Goal: Complete application form

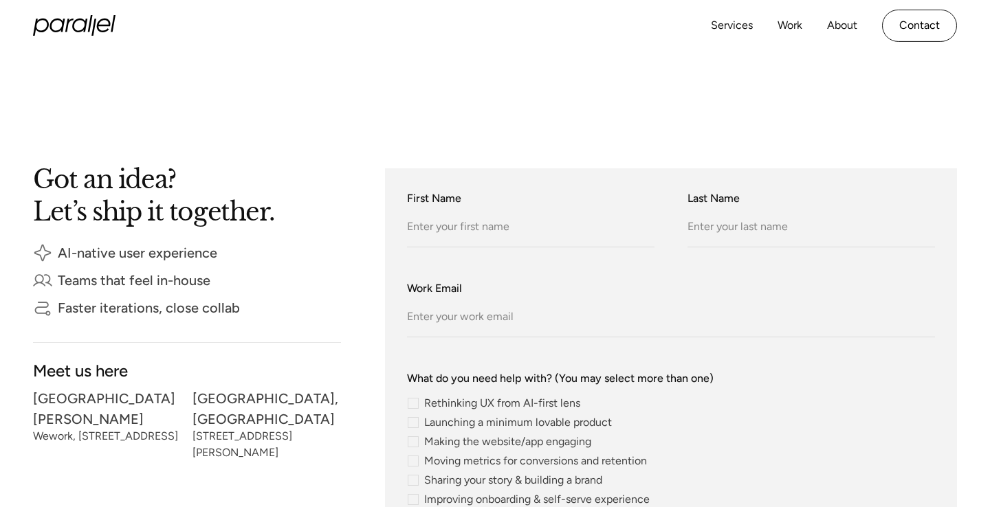
scroll to position [272, 0]
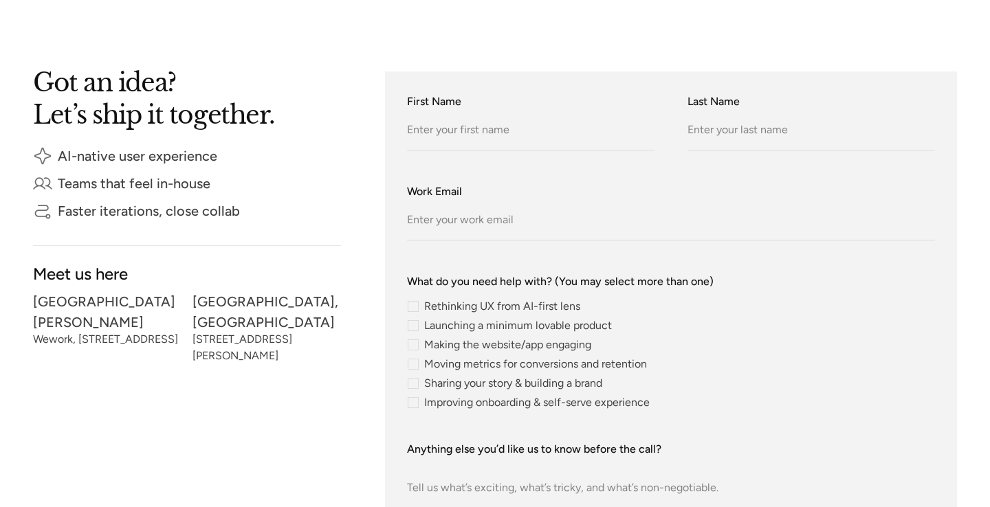
click at [881, 95] on label "Last Name" at bounding box center [810, 101] width 247 height 16
click at [748, 128] on input "Last Name" at bounding box center [810, 132] width 247 height 38
click at [705, 94] on label "Last Name" at bounding box center [810, 101] width 247 height 16
click at [442, 103] on label "First Name" at bounding box center [530, 101] width 247 height 16
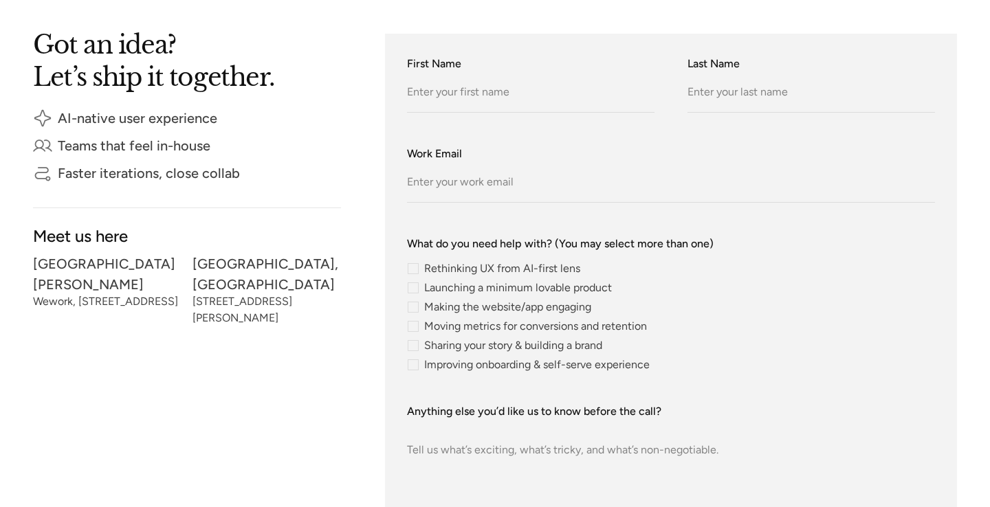
scroll to position [334, 0]
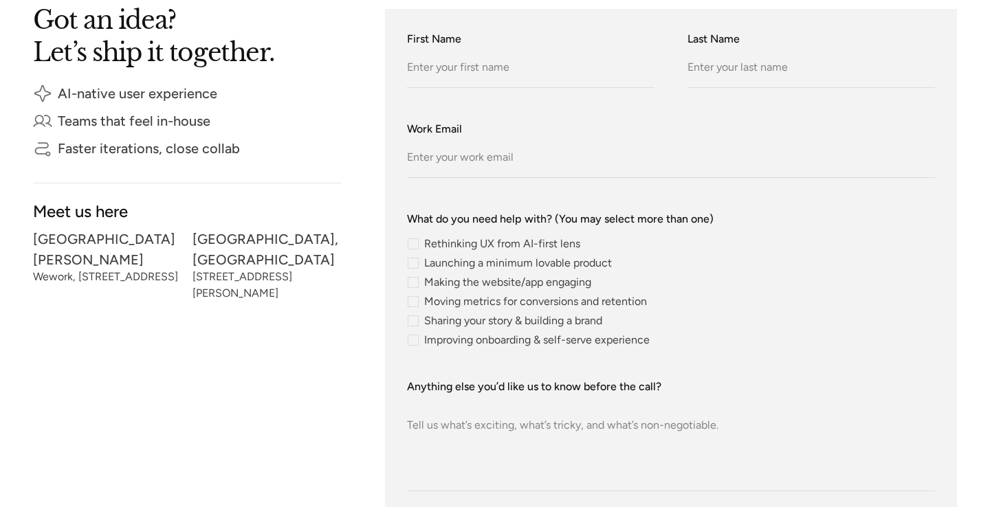
click at [410, 243] on div "contact-form" at bounding box center [413, 244] width 11 height 11
click at [410, 243] on input "Rethinking UX from AI-first lens" at bounding box center [411, 243] width 9 height 9
checkbox input "true"
click at [412, 263] on div "contact-form" at bounding box center [413, 263] width 11 height 11
click at [412, 263] on input "Launching a minimum lovable product" at bounding box center [411, 262] width 9 height 9
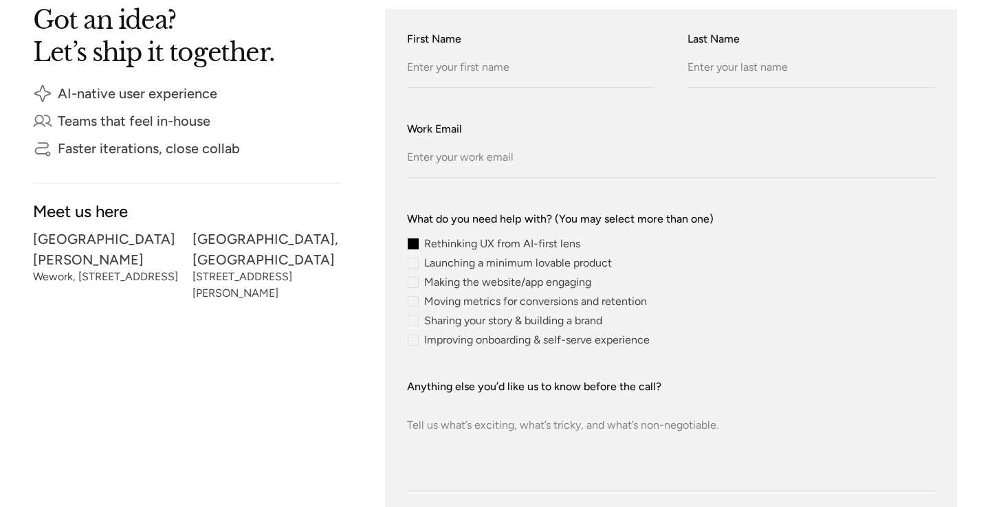
checkbox input "true"
click at [412, 279] on div "contact-form" at bounding box center [413, 282] width 11 height 11
click at [412, 279] on input "Making the website/app engaging" at bounding box center [411, 282] width 9 height 9
checkbox input "true"
click at [413, 301] on div "contact-form" at bounding box center [413, 301] width 11 height 11
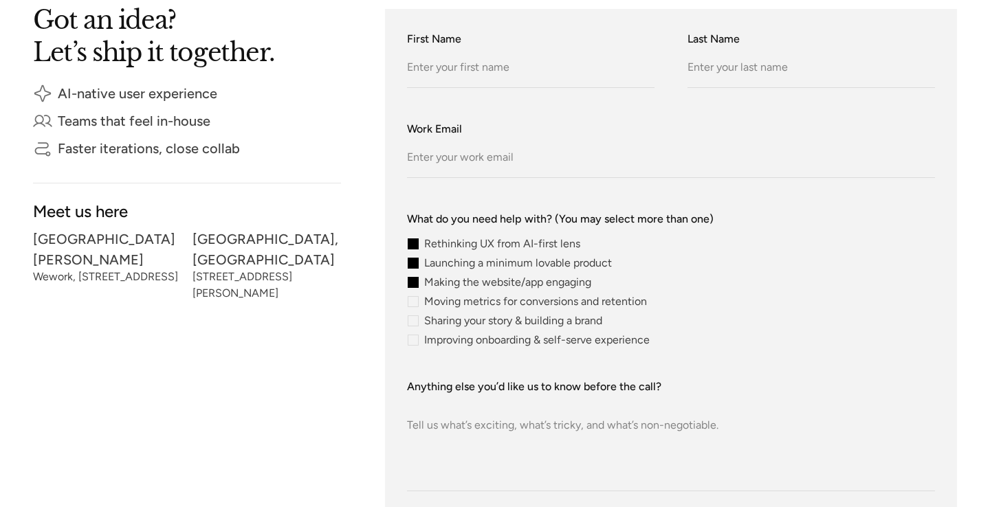
click at [413, 301] on input "Moving metrics for conversions and retention" at bounding box center [411, 301] width 9 height 9
checkbox input "true"
click at [413, 322] on div "contact-form" at bounding box center [413, 321] width 11 height 11
click at [413, 322] on input "Sharing your story & building a brand" at bounding box center [411, 320] width 9 height 9
checkbox input "true"
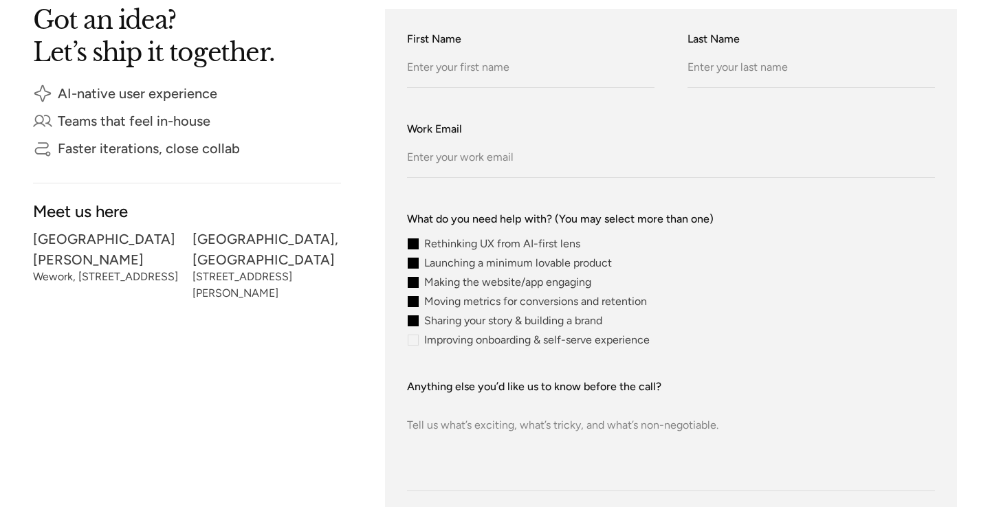
click at [413, 332] on div "Rethinking UX from AI-first lens Launching a minimum lovable product Making the…" at bounding box center [671, 292] width 528 height 107
click at [411, 247] on div "contact-form" at bounding box center [413, 244] width 11 height 11
click at [411, 247] on input "Rethinking UX from AI-first lens" at bounding box center [411, 243] width 9 height 9
checkbox input "false"
click at [413, 274] on div "Rethinking UX from AI-first lens Launching a minimum lovable product Making the…" at bounding box center [671, 292] width 528 height 107
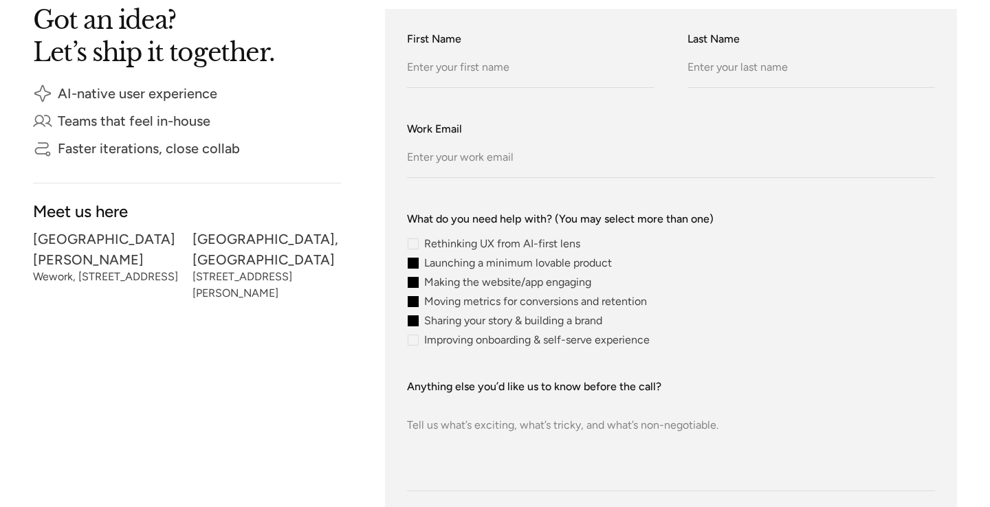
click at [414, 285] on div "contact-form" at bounding box center [413, 282] width 11 height 11
click at [414, 285] on input "Making the website/app engaging" at bounding box center [411, 282] width 9 height 9
checkbox input "false"
click at [414, 299] on div "contact-form" at bounding box center [413, 301] width 11 height 11
click at [414, 299] on input "Moving metrics for conversions and retention" at bounding box center [411, 301] width 9 height 9
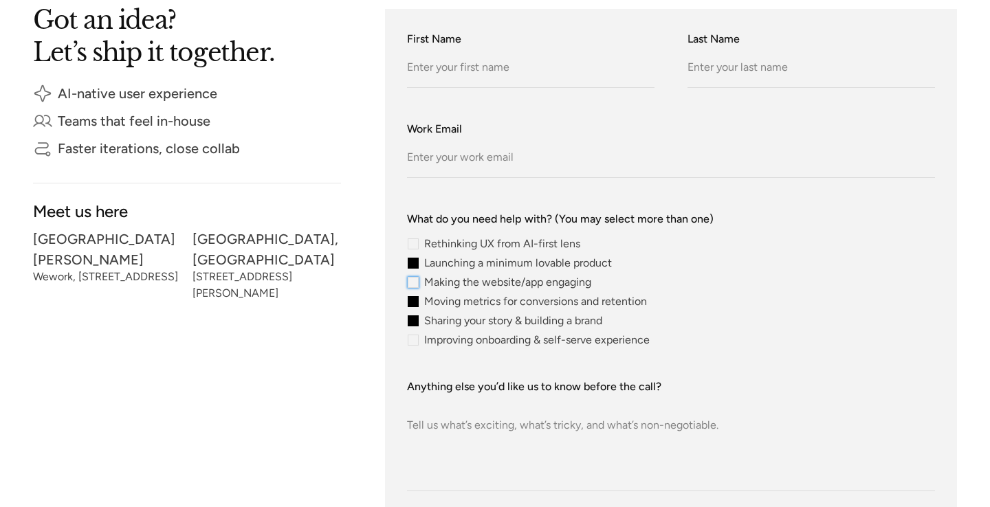
checkbox input "false"
click at [414, 317] on div "contact-form" at bounding box center [413, 321] width 11 height 11
click at [414, 317] on input "Sharing your story & building a brand" at bounding box center [411, 320] width 9 height 9
checkbox input "false"
click at [414, 267] on div "contact-form" at bounding box center [413, 263] width 11 height 11
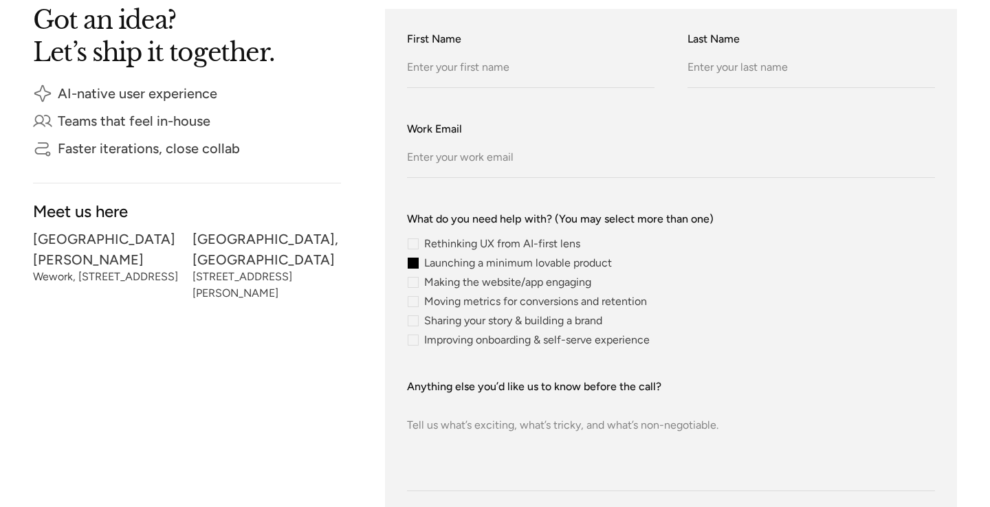
click at [414, 267] on input "Launching a minimum lovable product" at bounding box center [411, 262] width 9 height 9
checkbox input "false"
click at [409, 340] on div "contact-form" at bounding box center [413, 340] width 11 height 11
click at [409, 340] on input "Improving onboarding & self-serve experience" at bounding box center [411, 339] width 9 height 9
click at [317, 320] on div "Got an idea? Let’s ship it together. AI-native user experience Teams that feel …" at bounding box center [187, 311] width 308 height 604
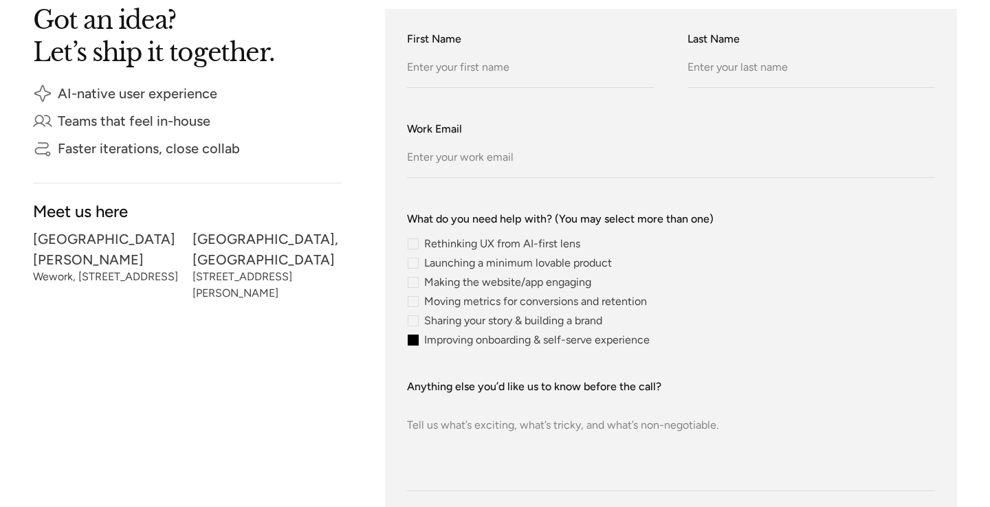
click at [411, 341] on div "contact-form" at bounding box center [413, 340] width 11 height 11
click at [411, 341] on input "Improving onboarding & self-serve experience" at bounding box center [411, 339] width 9 height 9
checkbox input "false"
click at [412, 237] on div "What do you need help with? (You may select more than one) Rethinking UX from A…" at bounding box center [671, 278] width 528 height 135
click at [413, 246] on div "contact-form" at bounding box center [413, 244] width 11 height 11
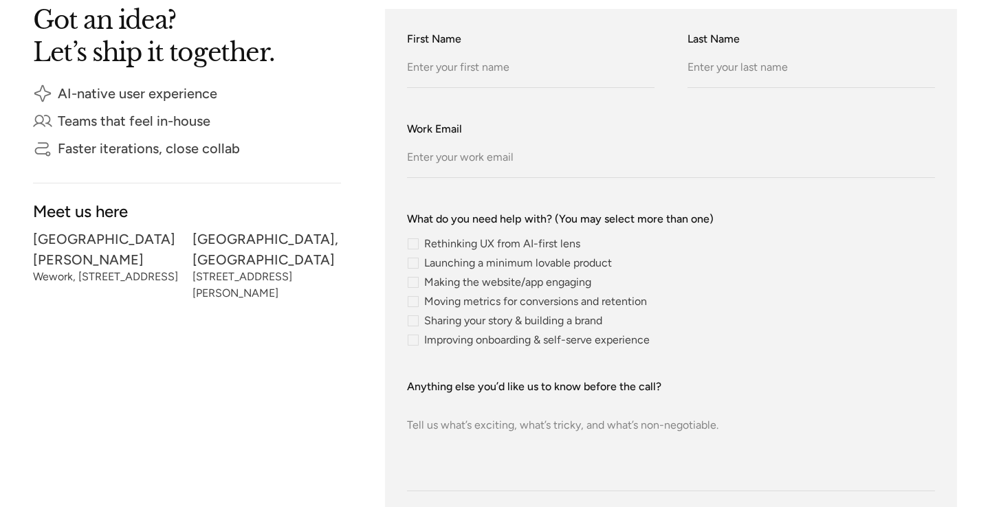
click at [413, 246] on input "Rethinking UX from AI-first lens" at bounding box center [411, 243] width 9 height 9
checkbox input "true"
click at [414, 262] on div "contact-form" at bounding box center [413, 263] width 11 height 11
click at [414, 262] on input "Launching a minimum lovable product" at bounding box center [411, 262] width 9 height 9
checkbox input "true"
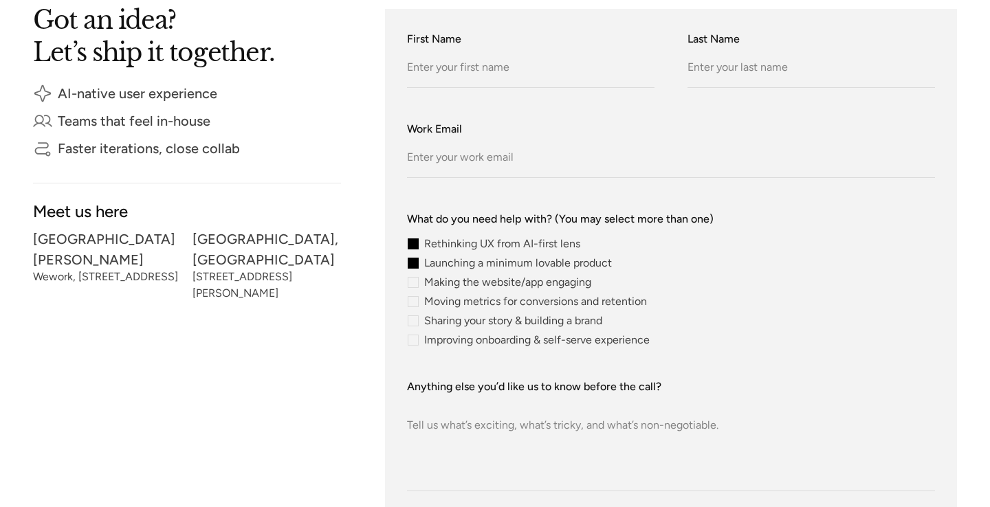
click at [414, 287] on div "contact-form" at bounding box center [413, 282] width 11 height 11
click at [414, 287] on input "Making the website/app engaging" at bounding box center [411, 282] width 9 height 9
checkbox input "true"
click at [414, 305] on div "contact-form" at bounding box center [413, 301] width 11 height 11
click at [414, 305] on input "Moving metrics for conversions and retention" at bounding box center [411, 301] width 9 height 9
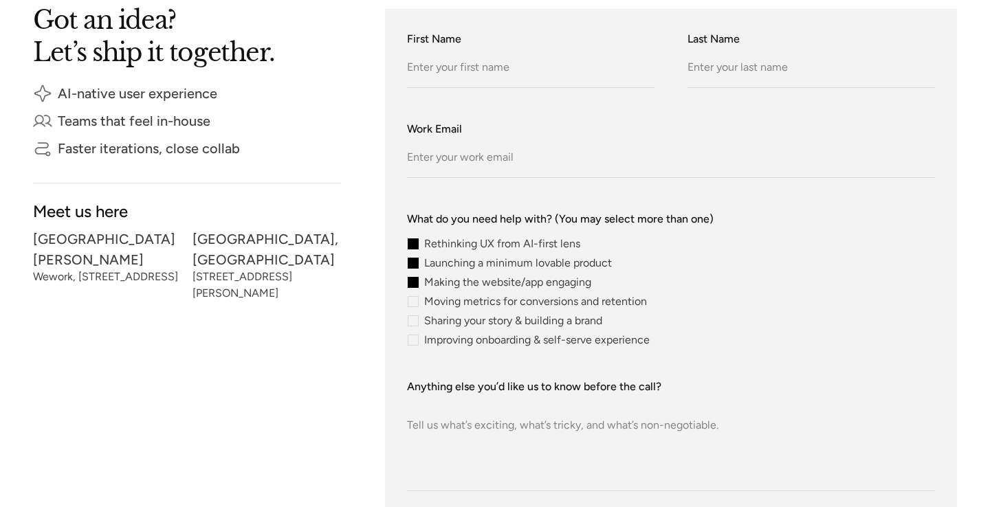
checkbox input "true"
click at [414, 321] on div "contact-form" at bounding box center [413, 321] width 11 height 11
click at [414, 321] on input "Sharing your story & building a brand" at bounding box center [411, 320] width 9 height 9
checkbox input "true"
click at [414, 332] on div "Rethinking UX from AI-first lens Launching a minimum lovable product Making the…" at bounding box center [671, 292] width 528 height 107
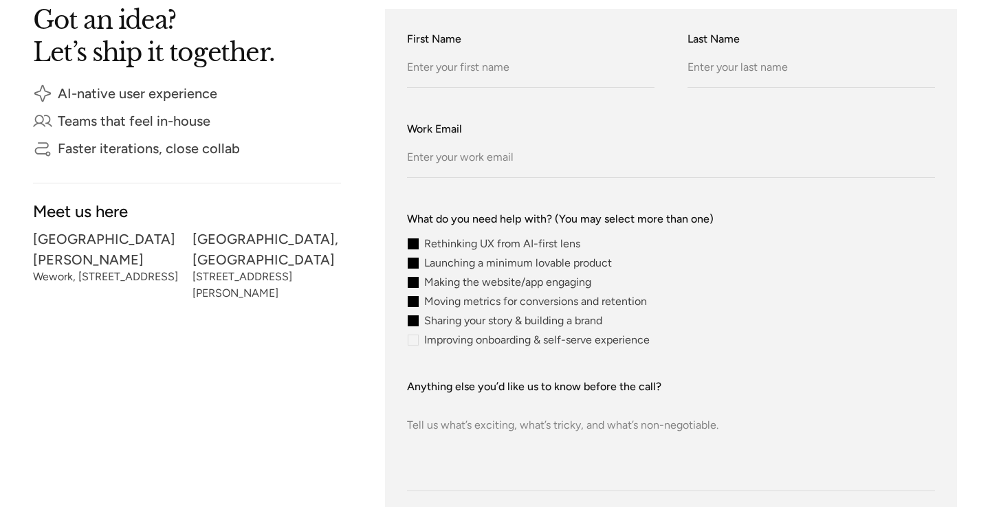
click at [414, 338] on div "contact-form" at bounding box center [413, 340] width 11 height 11
click at [414, 338] on input "Improving onboarding & self-serve experience" at bounding box center [411, 339] width 9 height 9
checkbox input "true"
click at [414, 251] on div "Rethinking UX from AI-first lens Launching a minimum lovable product Making the…" at bounding box center [671, 292] width 528 height 107
click at [414, 264] on div "contact-form" at bounding box center [413, 263] width 11 height 11
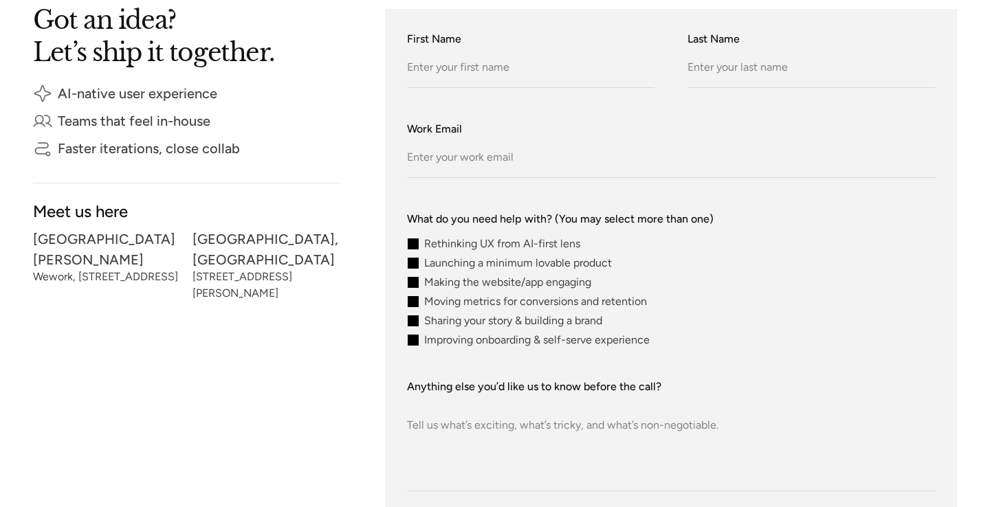
click at [414, 264] on input "Launching a minimum lovable product" at bounding box center [411, 262] width 9 height 9
checkbox input "false"
click at [414, 248] on div "contact-form" at bounding box center [413, 244] width 11 height 11
click at [414, 248] on input "Rethinking UX from AI-first lens" at bounding box center [411, 243] width 9 height 9
click at [349, 310] on div "Got an idea? Let’s ship it together. AI-native user experience Teams that feel …" at bounding box center [495, 311] width 924 height 604
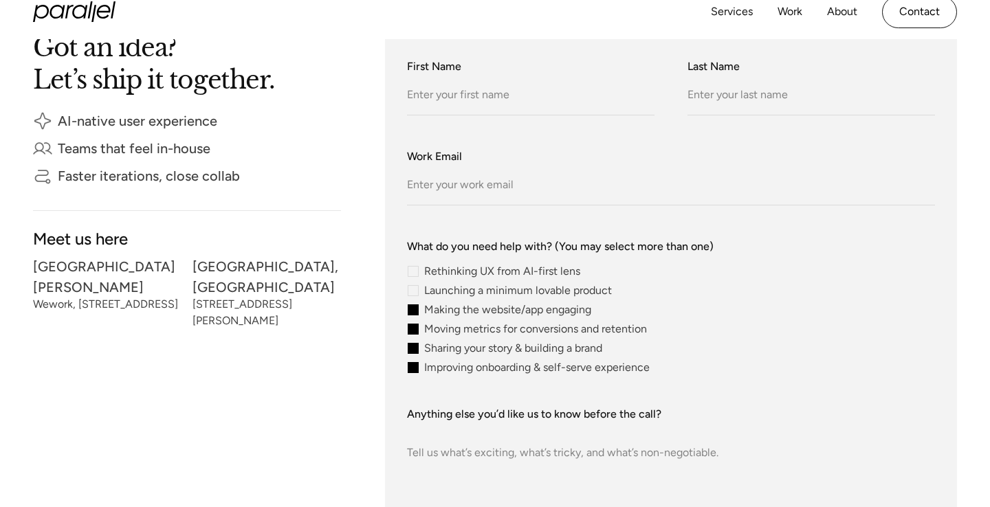
scroll to position [225, 0]
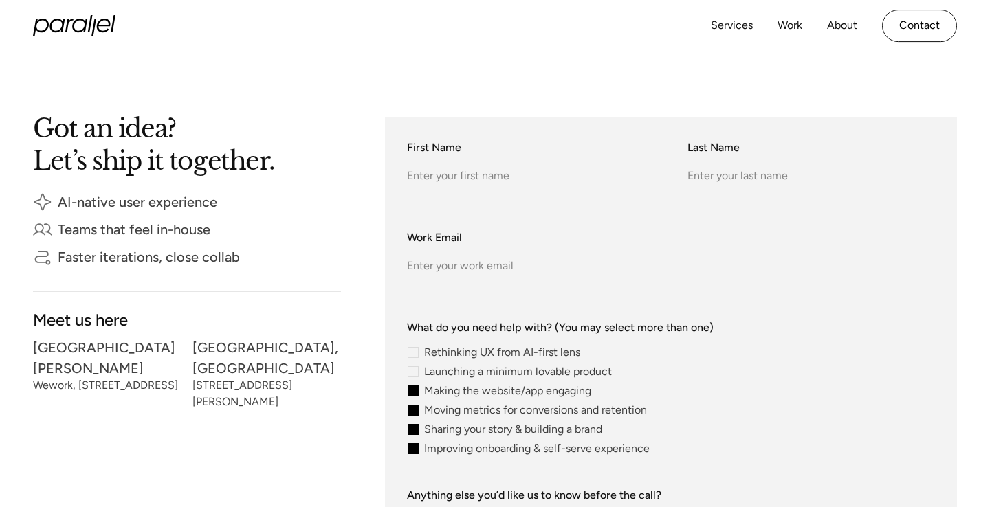
click at [346, 440] on div "Got an idea? Let’s ship it together. AI-native user experience Teams that feel …" at bounding box center [495, 420] width 924 height 604
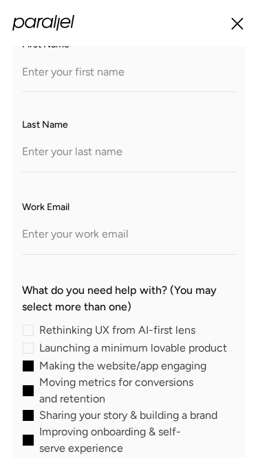
scroll to position [500, 0]
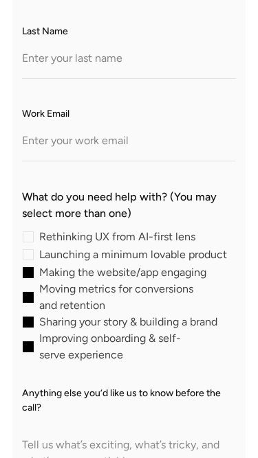
click at [57, 31] on label "Last Name" at bounding box center [129, 31] width 214 height 14
click at [49, 59] on input "Last Name" at bounding box center [129, 60] width 214 height 38
click at [93, 56] on input "Last Name" at bounding box center [129, 60] width 214 height 38
click at [124, 197] on label "What do you need help with? (You may select more than one)" at bounding box center [129, 205] width 214 height 33
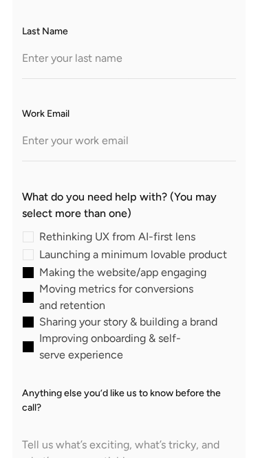
click at [107, 239] on span "Rethinking UX from AI-first lens" at bounding box center [117, 237] width 156 height 8
click at [31, 239] on input "Rethinking UX from AI-first lens" at bounding box center [26, 236] width 9 height 9
checkbox input "true"
click at [115, 234] on span "Rethinking UX from AI-first lens" at bounding box center [117, 237] width 156 height 8
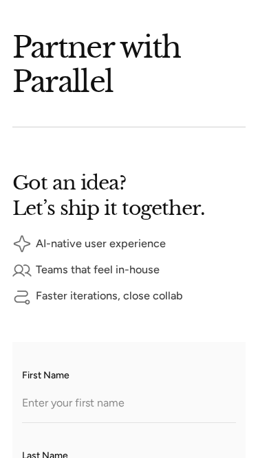
scroll to position [0, 0]
